Goal: Task Accomplishment & Management: Use online tool/utility

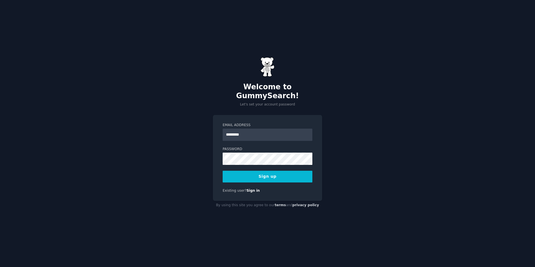
type input "**********"
click at [276, 171] on button "Sign up" at bounding box center [268, 177] width 90 height 12
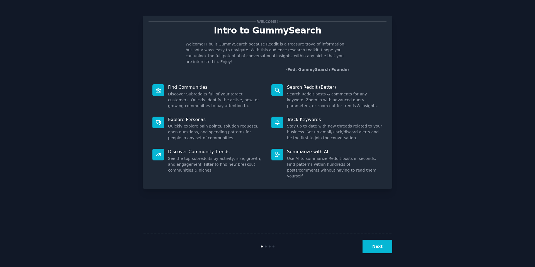
click at [375, 247] on button "Next" at bounding box center [378, 247] width 30 height 14
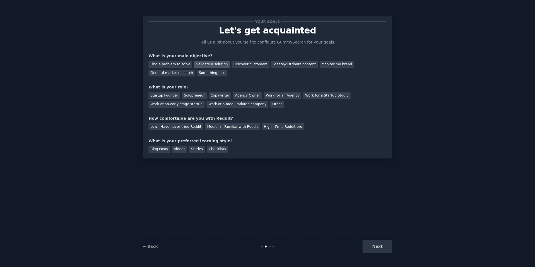
click at [213, 62] on div "Validate a solution" at bounding box center [211, 64] width 35 height 7
drag, startPoint x: 361, startPoint y: 98, endPoint x: 353, endPoint y: 100, distance: 8.6
click at [205, 101] on div "Work at an early stage startup" at bounding box center [177, 104] width 56 height 7
click at [223, 126] on div "Medium - Familiar with Reddit" at bounding box center [232, 126] width 55 height 7
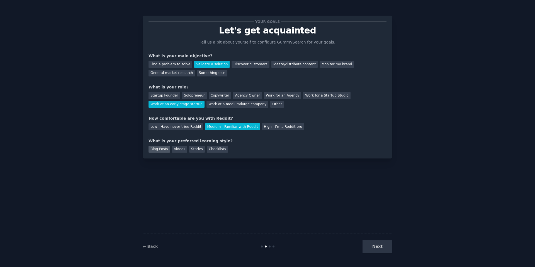
click at [156, 149] on div "Blog Posts" at bounding box center [159, 149] width 21 height 7
click at [382, 249] on button "Next" at bounding box center [378, 247] width 30 height 14
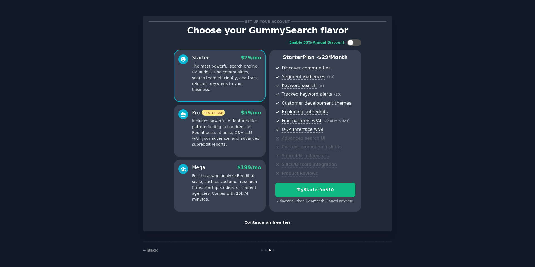
click at [274, 221] on div "Continue on free tier" at bounding box center [268, 222] width 238 height 6
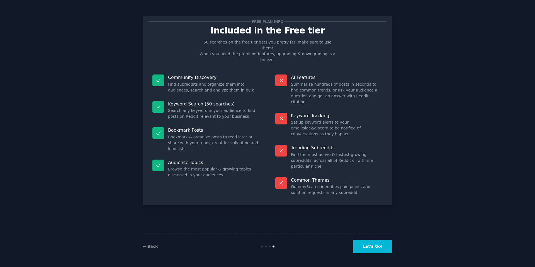
click at [376, 245] on button "Let's Go!" at bounding box center [373, 247] width 39 height 14
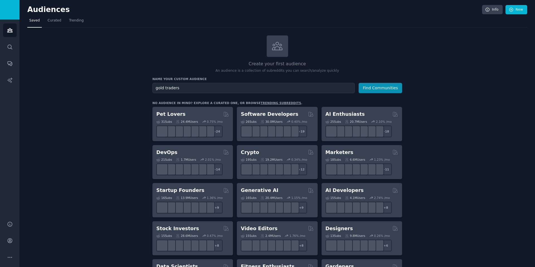
type input "gold traders"
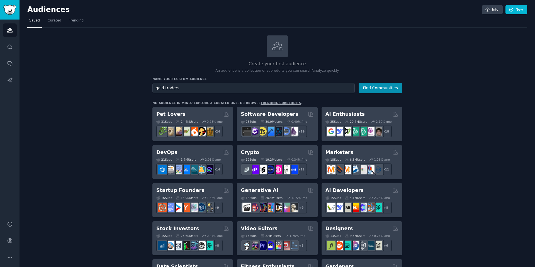
click at [359, 83] on button "Find Communities" at bounding box center [381, 88] width 44 height 10
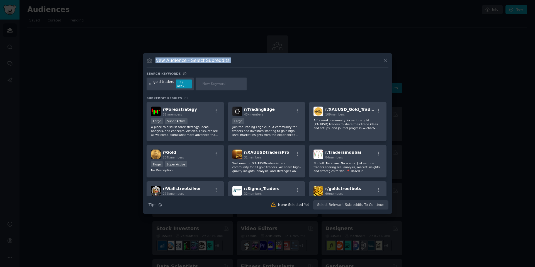
drag, startPoint x: 349, startPoint y: 61, endPoint x: 346, endPoint y: 37, distance: 24.5
click at [346, 37] on div "​ New Audience - Select Subreddits Search keywords gold traders 3.3 / week Subr…" at bounding box center [268, 133] width 532 height 267
click at [213, 81] on input "text" at bounding box center [223, 83] width 42 height 5
type input "fundamental"
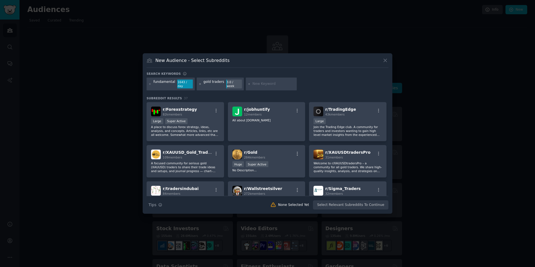
click at [199, 85] on icon at bounding box center [200, 84] width 3 height 3
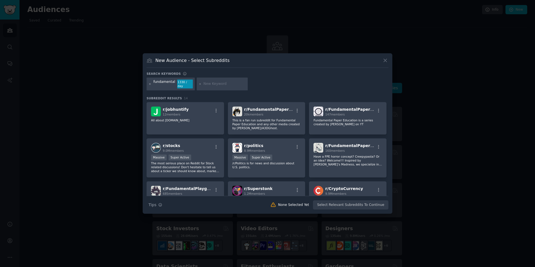
click at [149, 84] on icon at bounding box center [150, 84] width 3 height 3
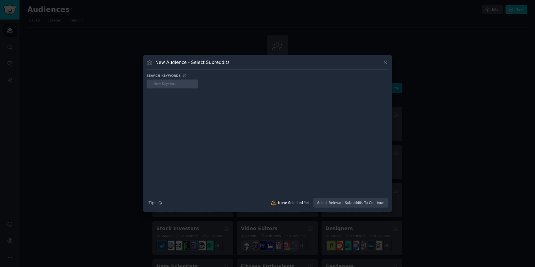
click at [176, 85] on input "text" at bounding box center [175, 83] width 42 height 5
type input "gold market"
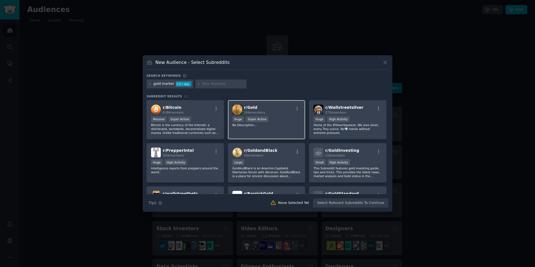
click at [254, 115] on div "r/ Gold 284k members >= 95th percentile for submissions / day Huge Super Active…" at bounding box center [267, 119] width 78 height 39
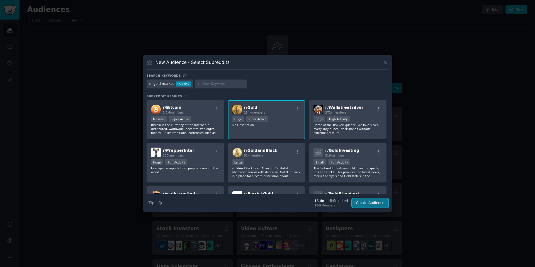
click at [376, 204] on button "Create Audience" at bounding box center [370, 202] width 37 height 9
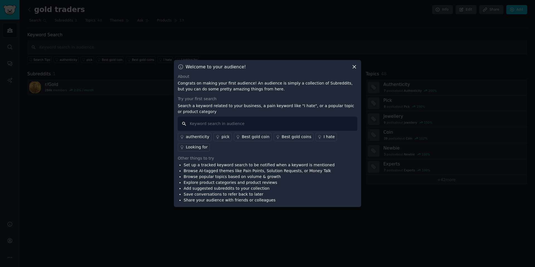
click at [285, 123] on input "text" at bounding box center [268, 124] width 180 height 14
type input "f"
type input "macro"
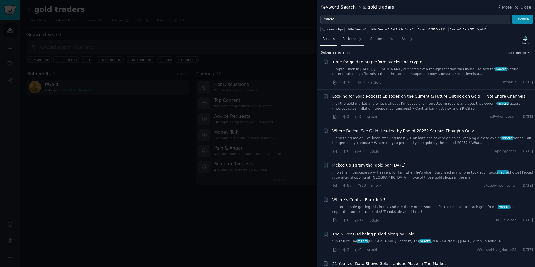
click at [351, 39] on span "Patterns" at bounding box center [350, 39] width 14 height 5
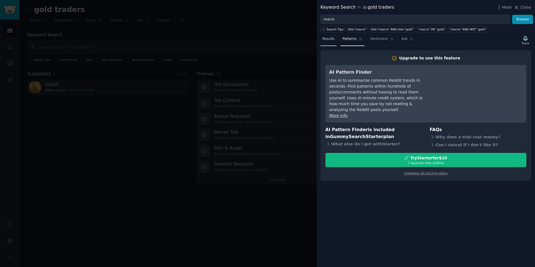
click at [327, 38] on span "Results" at bounding box center [329, 39] width 12 height 5
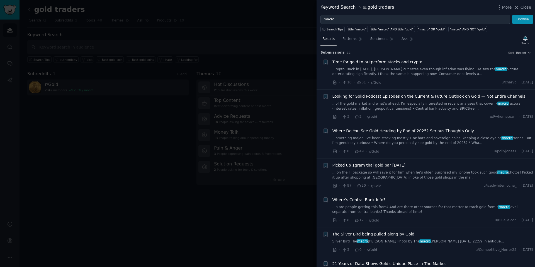
click at [390, 133] on span "Where Do You See Gold Heading by End of 2025? Serious Thoughts Only" at bounding box center [404, 131] width 142 height 6
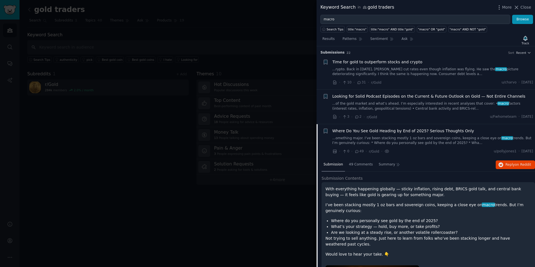
drag, startPoint x: 527, startPoint y: 6, endPoint x: 524, endPoint y: 8, distance: 3.7
click at [527, 6] on span "Close" at bounding box center [526, 7] width 11 height 6
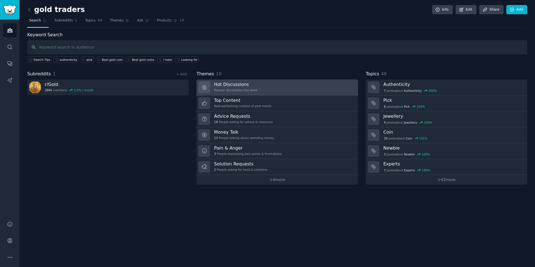
click at [240, 91] on div "Popular discussions this week" at bounding box center [236, 90] width 44 height 4
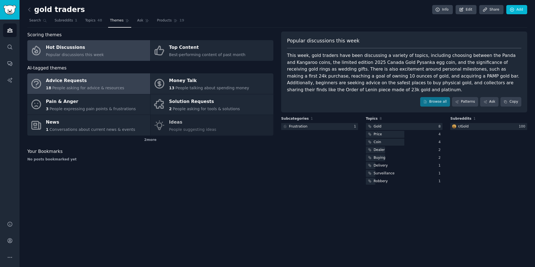
click at [95, 85] on div "18 People asking for advice & resources" at bounding box center [85, 88] width 78 height 6
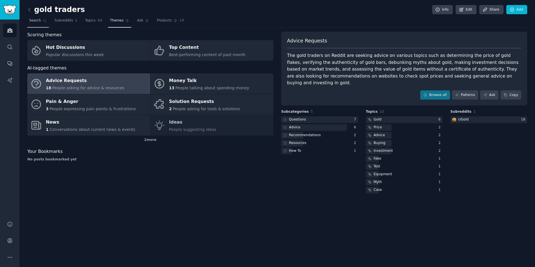
click at [36, 18] on span "Search" at bounding box center [35, 20] width 12 height 5
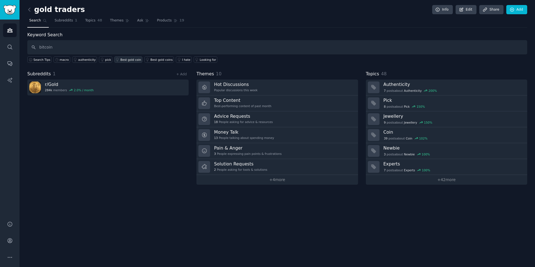
type input "bitcoin"
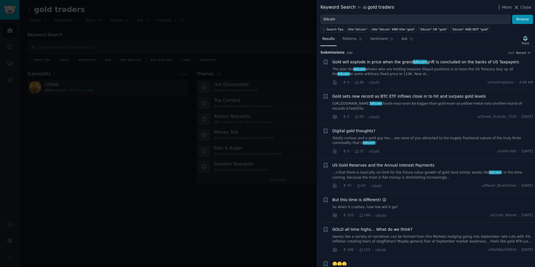
click at [291, 17] on div at bounding box center [267, 133] width 535 height 267
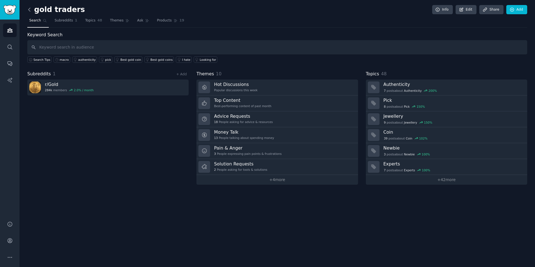
click at [29, 9] on icon at bounding box center [29, 10] width 6 height 6
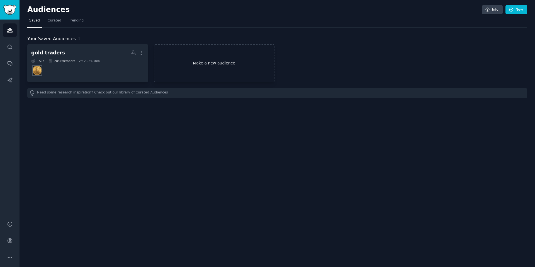
click at [209, 57] on link "Make a new audience" at bounding box center [214, 63] width 121 height 38
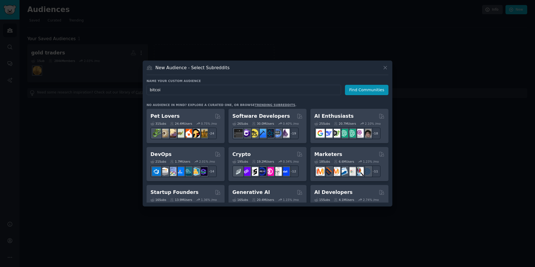
type input "bitcoin"
click button "Find Communities" at bounding box center [367, 90] width 44 height 10
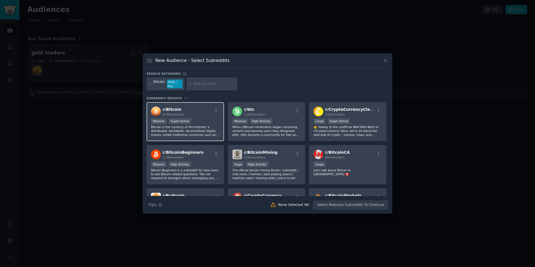
click at [177, 129] on p "Bitcoin is the currency of the Internet: a distributed, worldwide, decentralize…" at bounding box center [185, 131] width 69 height 12
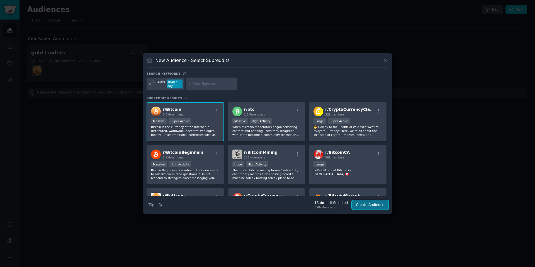
click at [369, 203] on button "Create Audience" at bounding box center [370, 204] width 37 height 9
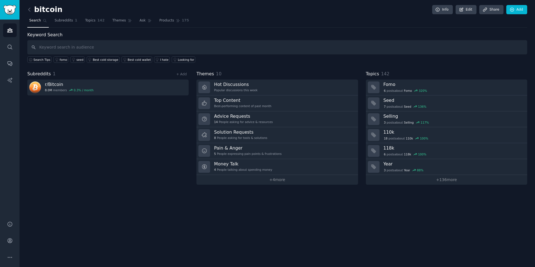
click at [96, 47] on input "text" at bounding box center [277, 47] width 500 height 14
type input "macro"
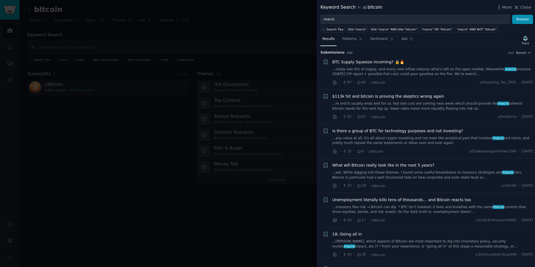
click at [262, 27] on div at bounding box center [267, 133] width 535 height 267
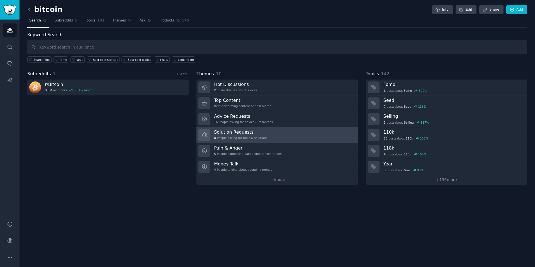
click at [268, 133] on link "Solution Requests 8 People asking for tools & solutions" at bounding box center [277, 135] width 161 height 16
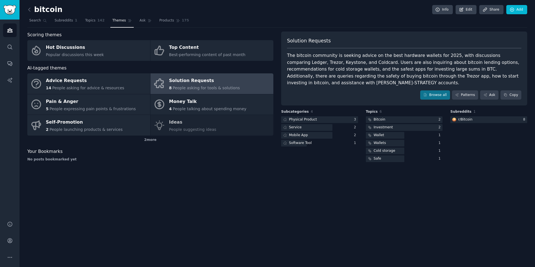
click at [209, 125] on div "Advice Requests 14 People asking for advice & resources Solution Requests 8 Peo…" at bounding box center [150, 104] width 246 height 62
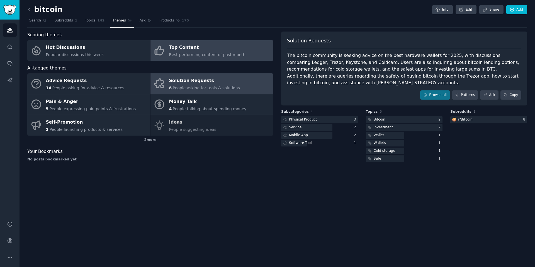
click at [217, 52] on span "Best-performing content of past month" at bounding box center [207, 54] width 76 height 4
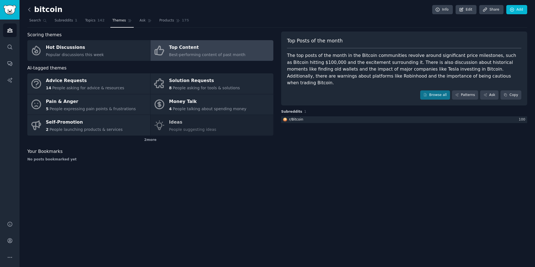
click at [28, 8] on icon at bounding box center [29, 10] width 6 height 6
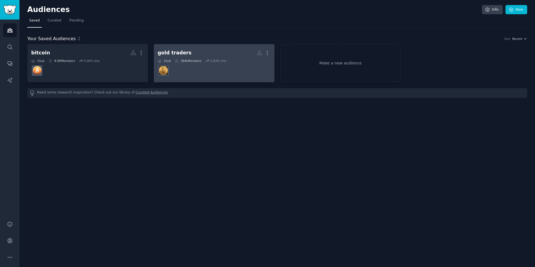
click at [201, 50] on h2 "gold traders More" at bounding box center [214, 53] width 113 height 10
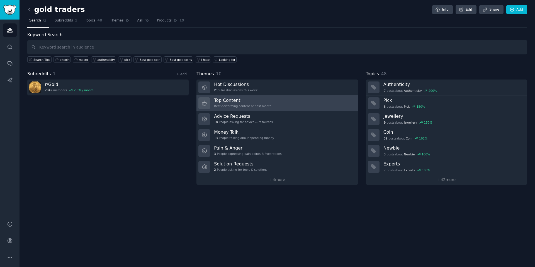
click at [275, 105] on link "Top Content Best-performing content of past month" at bounding box center [277, 103] width 161 height 16
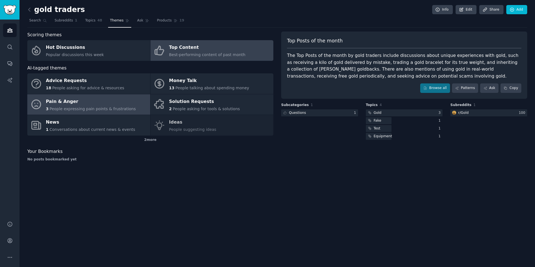
click at [98, 108] on span "People expressing pain points & frustrations" at bounding box center [93, 109] width 86 height 4
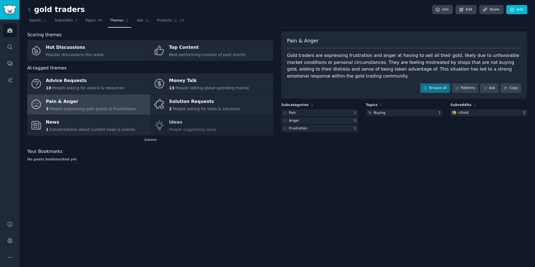
click at [28, 10] on icon at bounding box center [29, 10] width 6 height 6
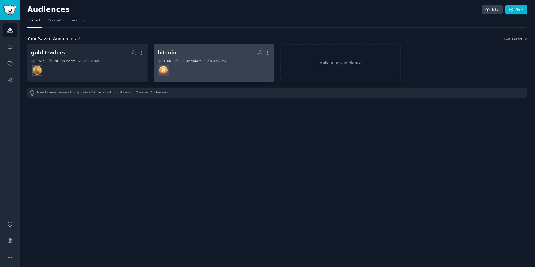
click at [190, 65] on dd at bounding box center [214, 71] width 113 height 16
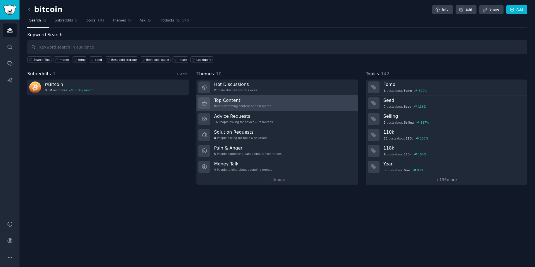
click at [261, 103] on h3 "Top Content" at bounding box center [242, 100] width 57 height 6
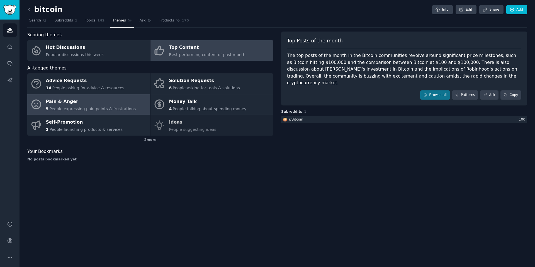
click at [90, 103] on div "Pain & Anger" at bounding box center [91, 101] width 90 height 9
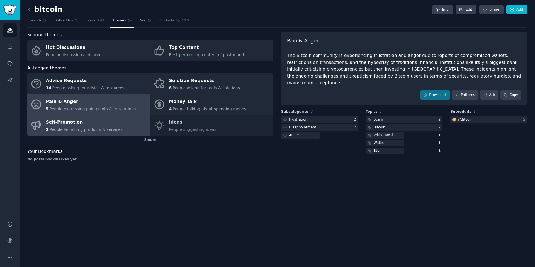
click at [74, 125] on div "Self-Promotion" at bounding box center [84, 122] width 77 height 9
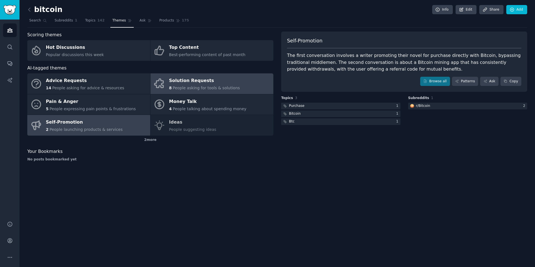
click at [199, 86] on span "People asking for tools & solutions" at bounding box center [206, 88] width 67 height 4
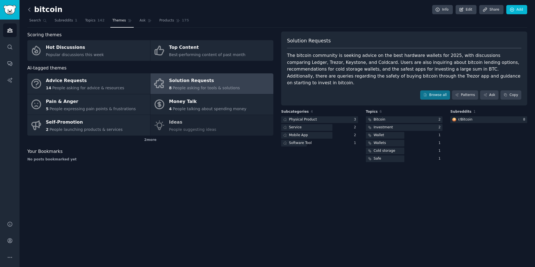
click at [28, 7] on icon at bounding box center [29, 10] width 6 height 6
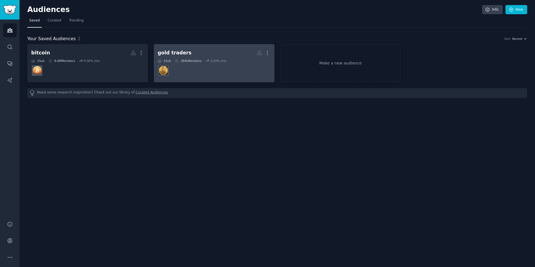
click at [214, 63] on dd at bounding box center [214, 71] width 113 height 16
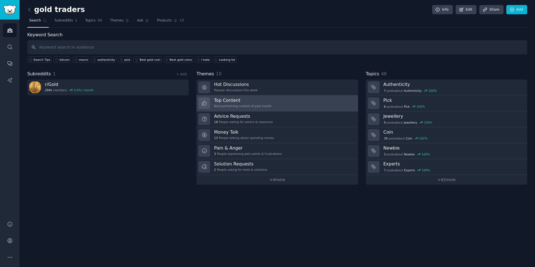
click at [221, 102] on h3 "Top Content" at bounding box center [242, 100] width 57 height 6
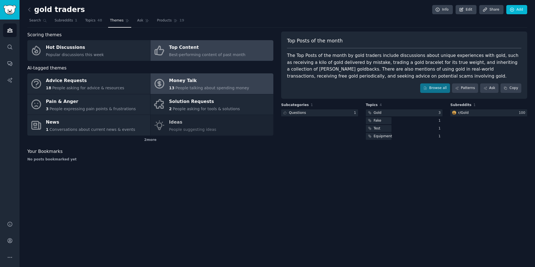
click at [211, 85] on div "Money Talk" at bounding box center [209, 80] width 80 height 9
